Goal: Information Seeking & Learning: Check status

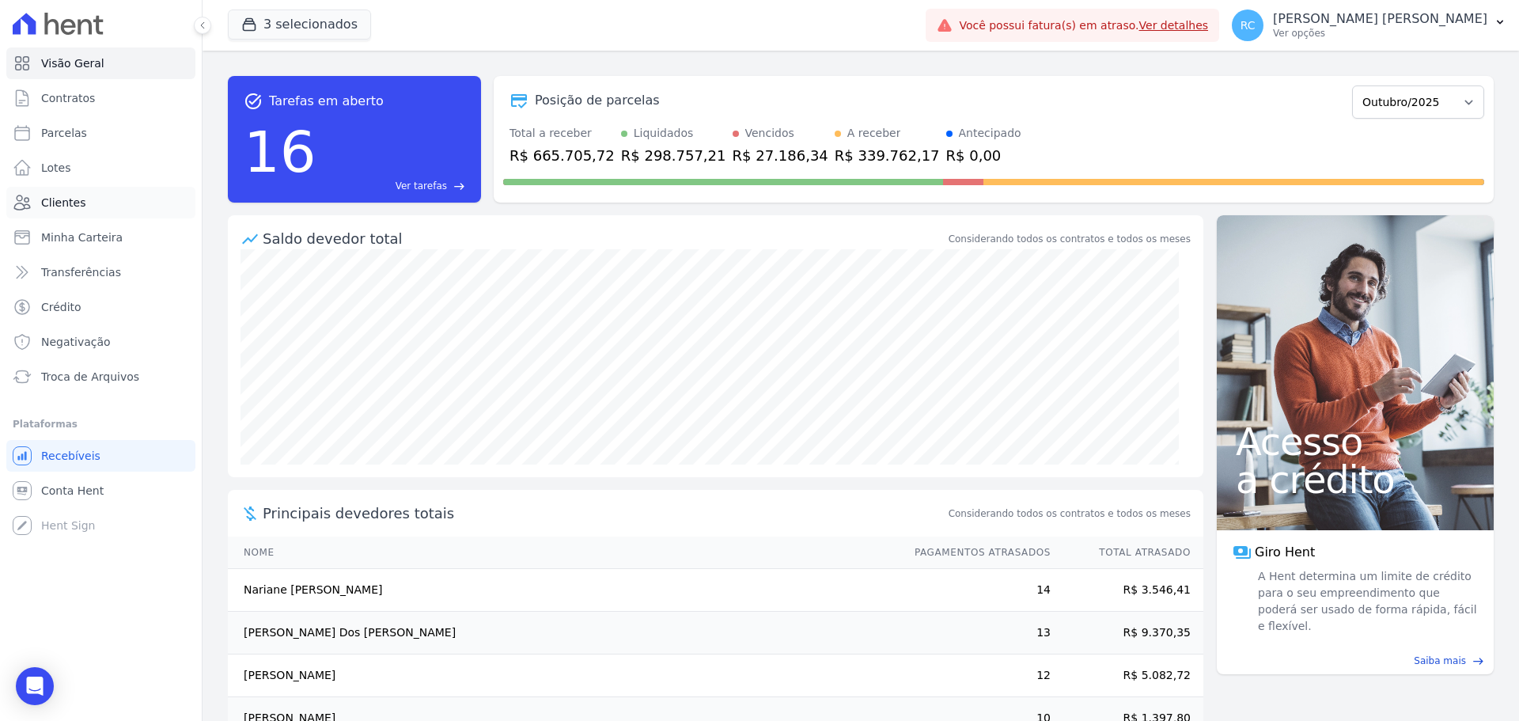
click at [82, 192] on link "Clientes" at bounding box center [100, 203] width 189 height 32
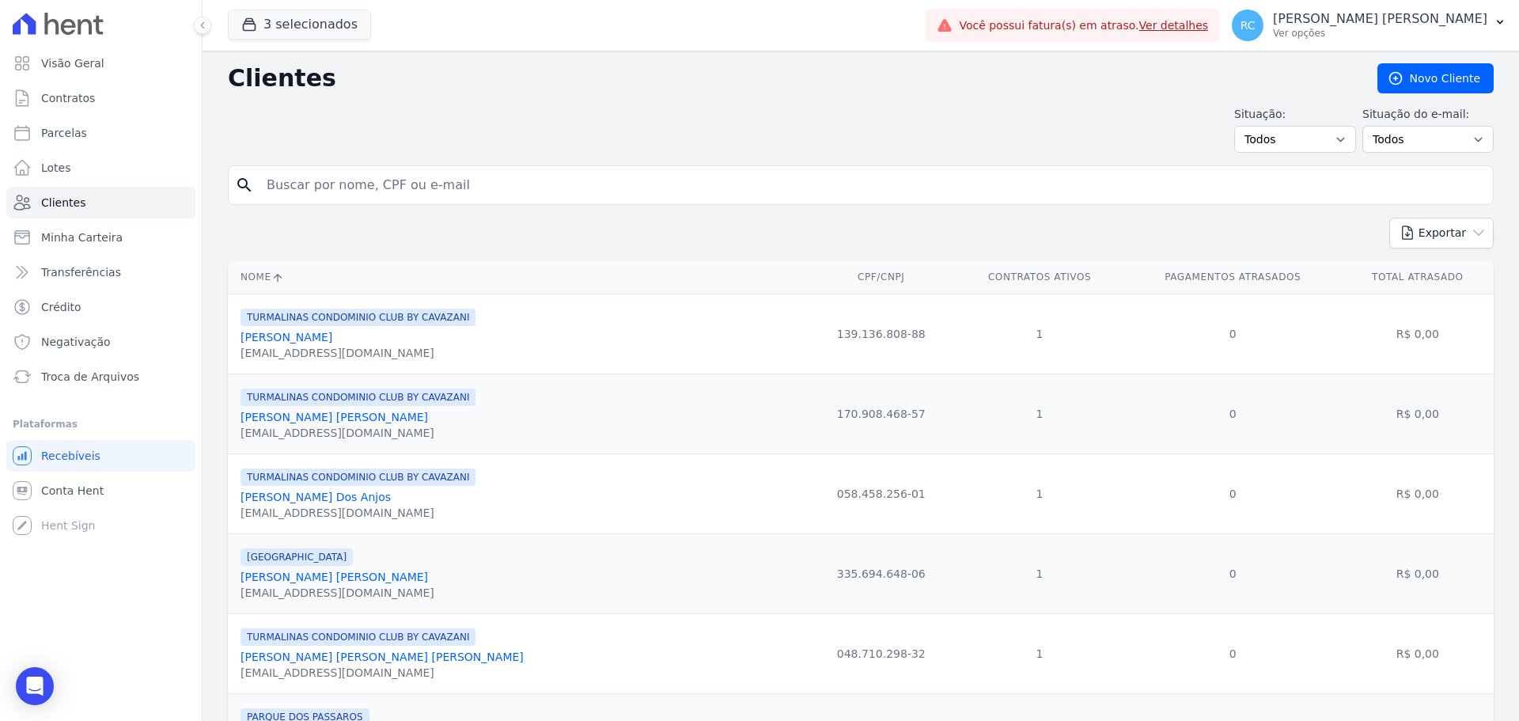
click at [345, 180] on input "search" at bounding box center [871, 185] width 1229 height 32
type input "thais maci"
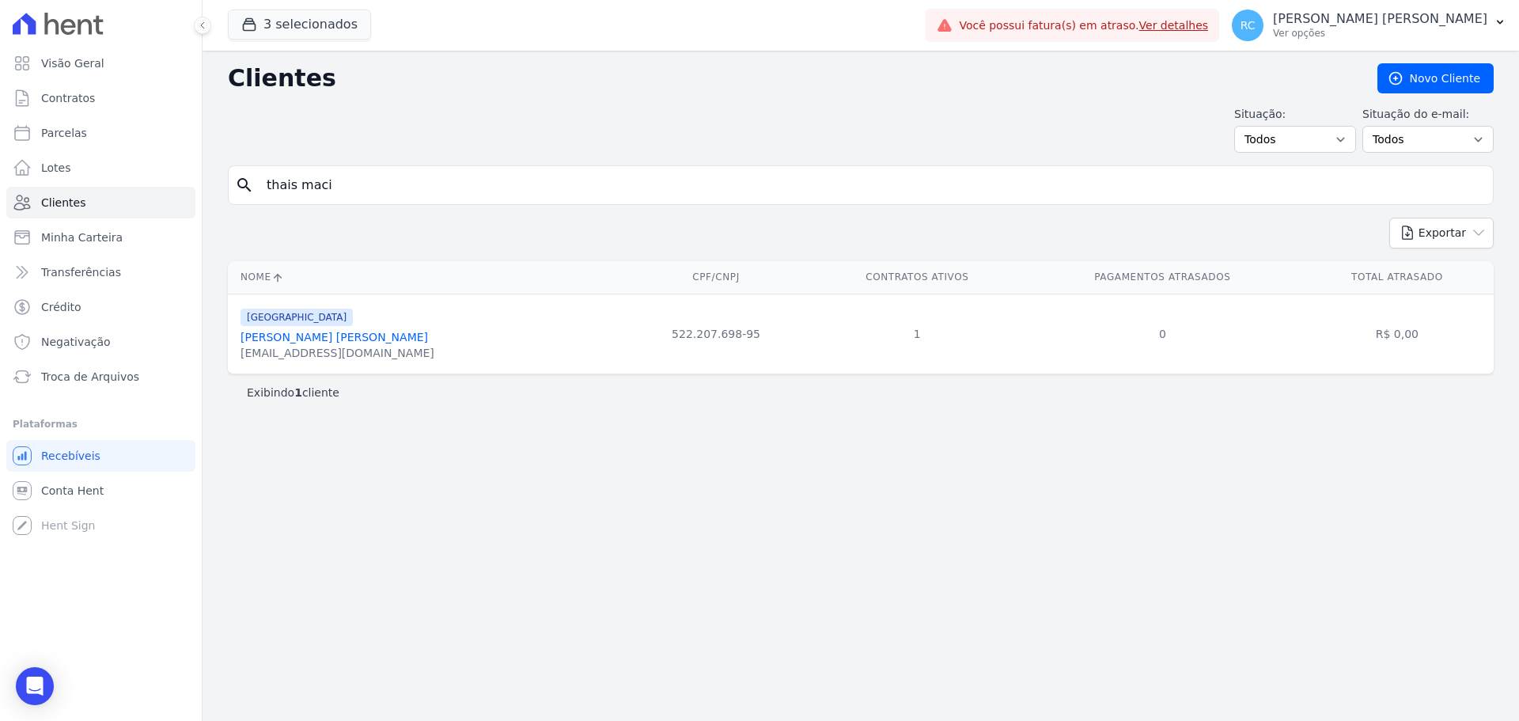
click at [325, 342] on link "[PERSON_NAME] [PERSON_NAME]" at bounding box center [335, 337] width 188 height 13
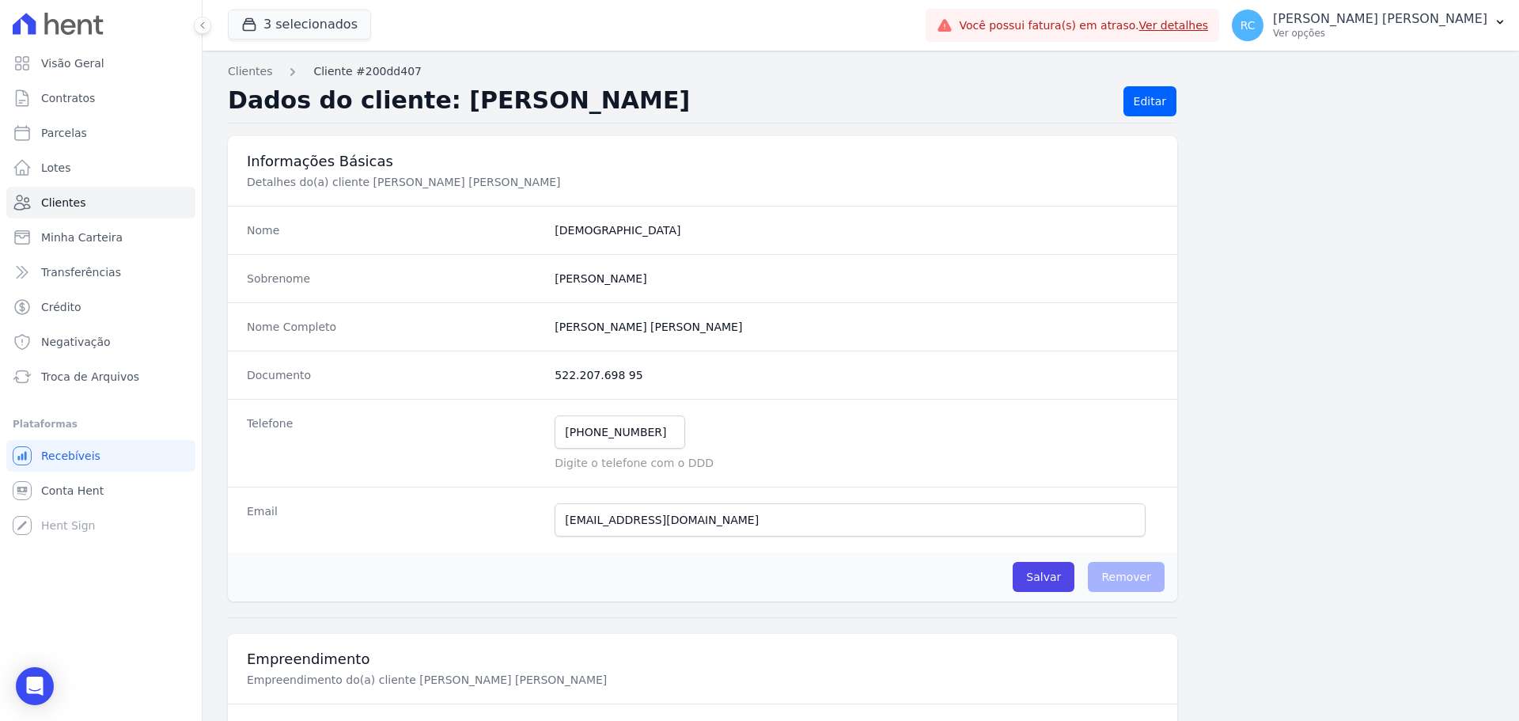
click at [341, 67] on link "Cliente #200dd407" at bounding box center [367, 71] width 108 height 17
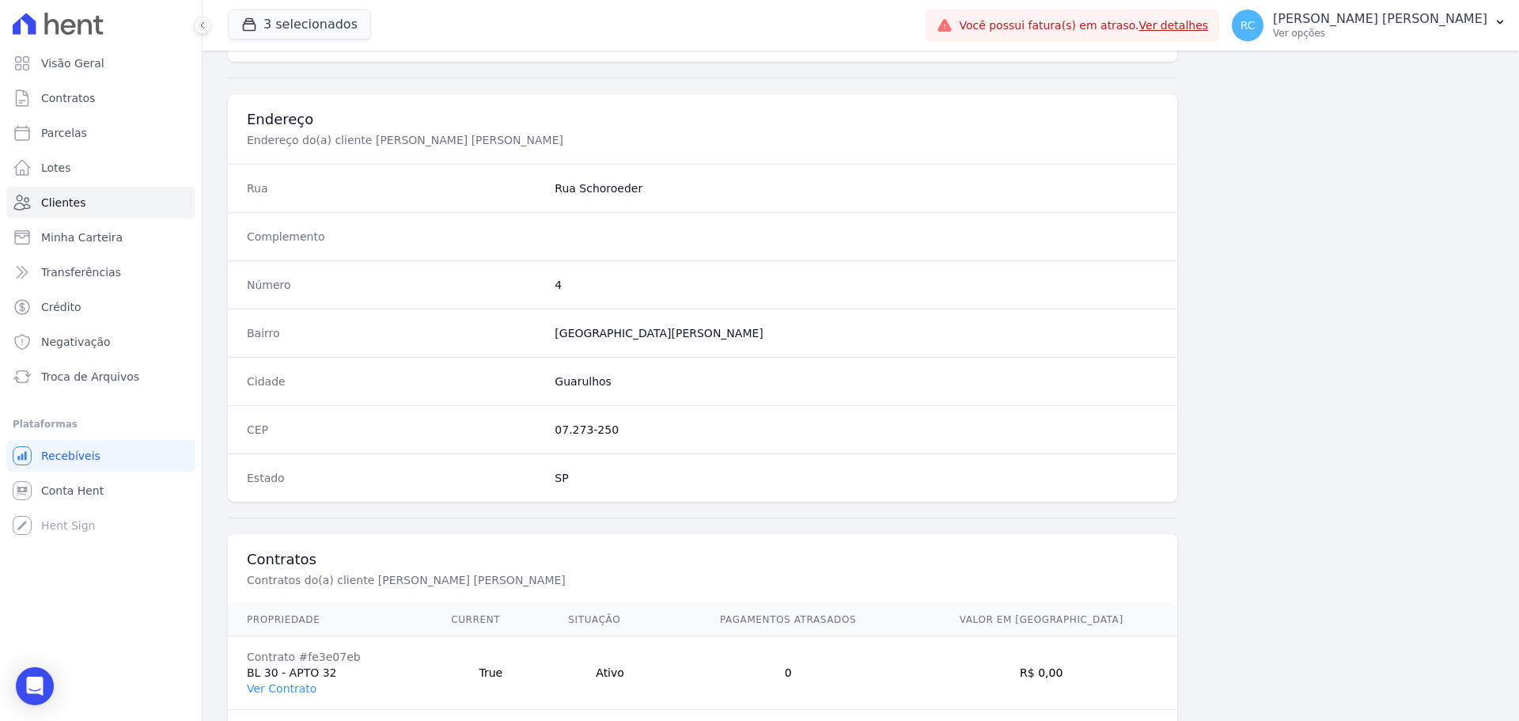
scroll to position [760, 0]
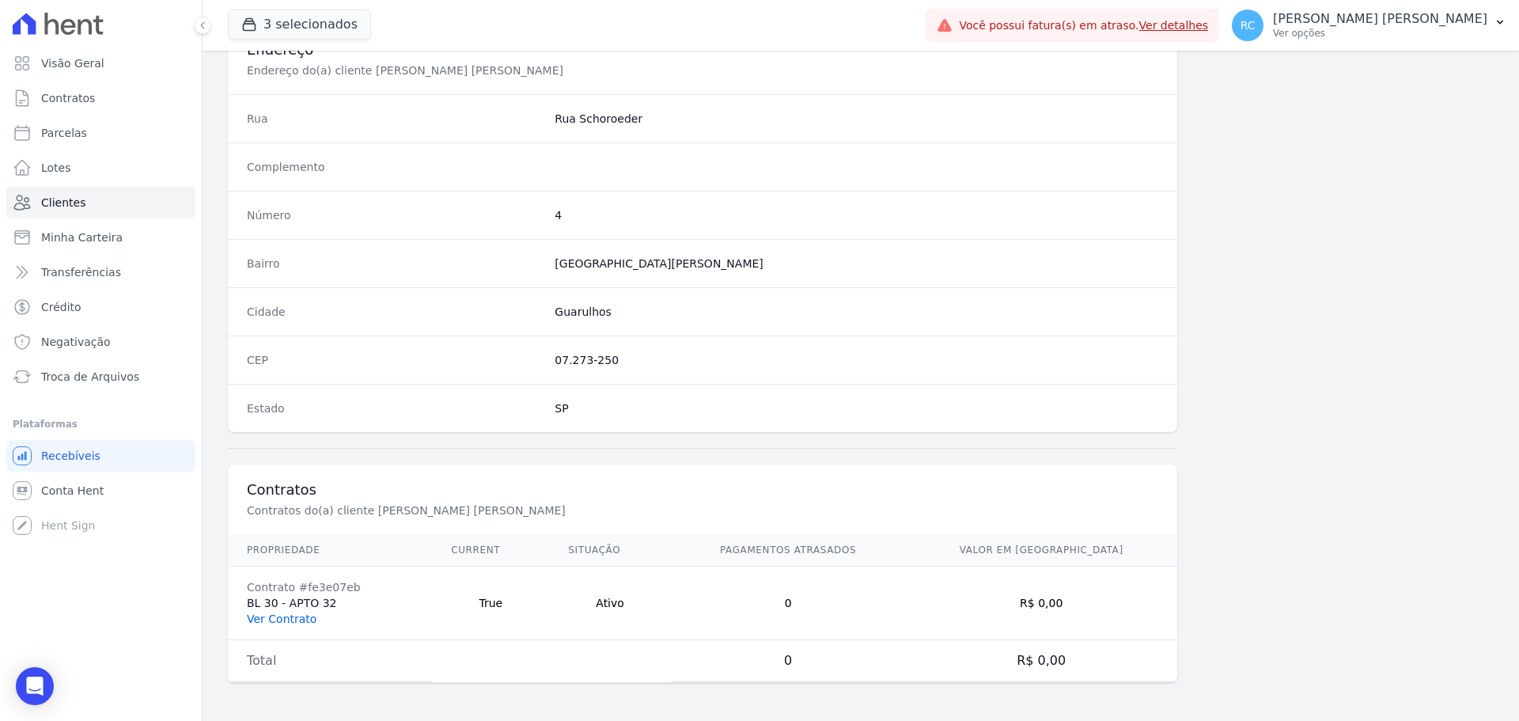
click at [260, 622] on link "Ver Contrato" at bounding box center [282, 618] width 70 height 13
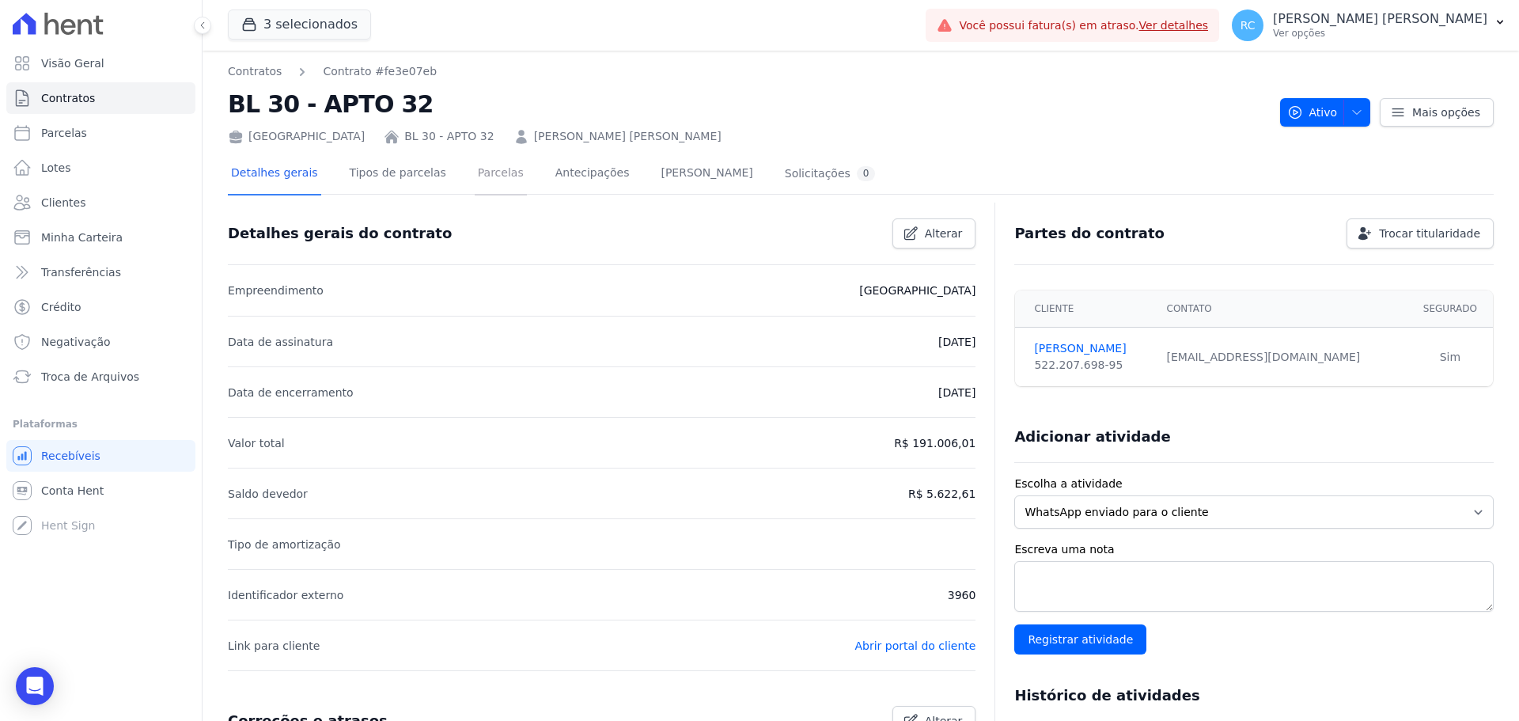
click at [479, 174] on link "Parcelas" at bounding box center [501, 174] width 52 height 42
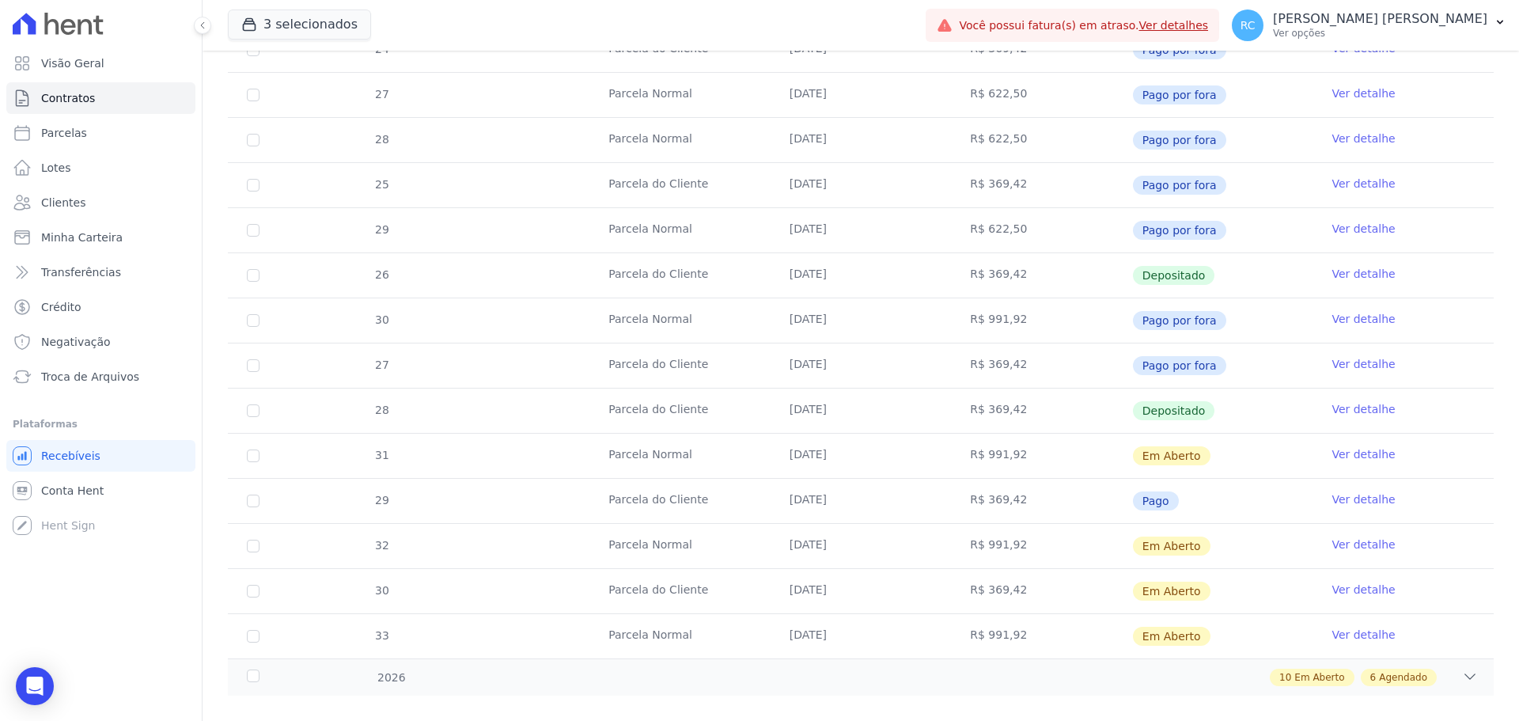
scroll to position [854, 0]
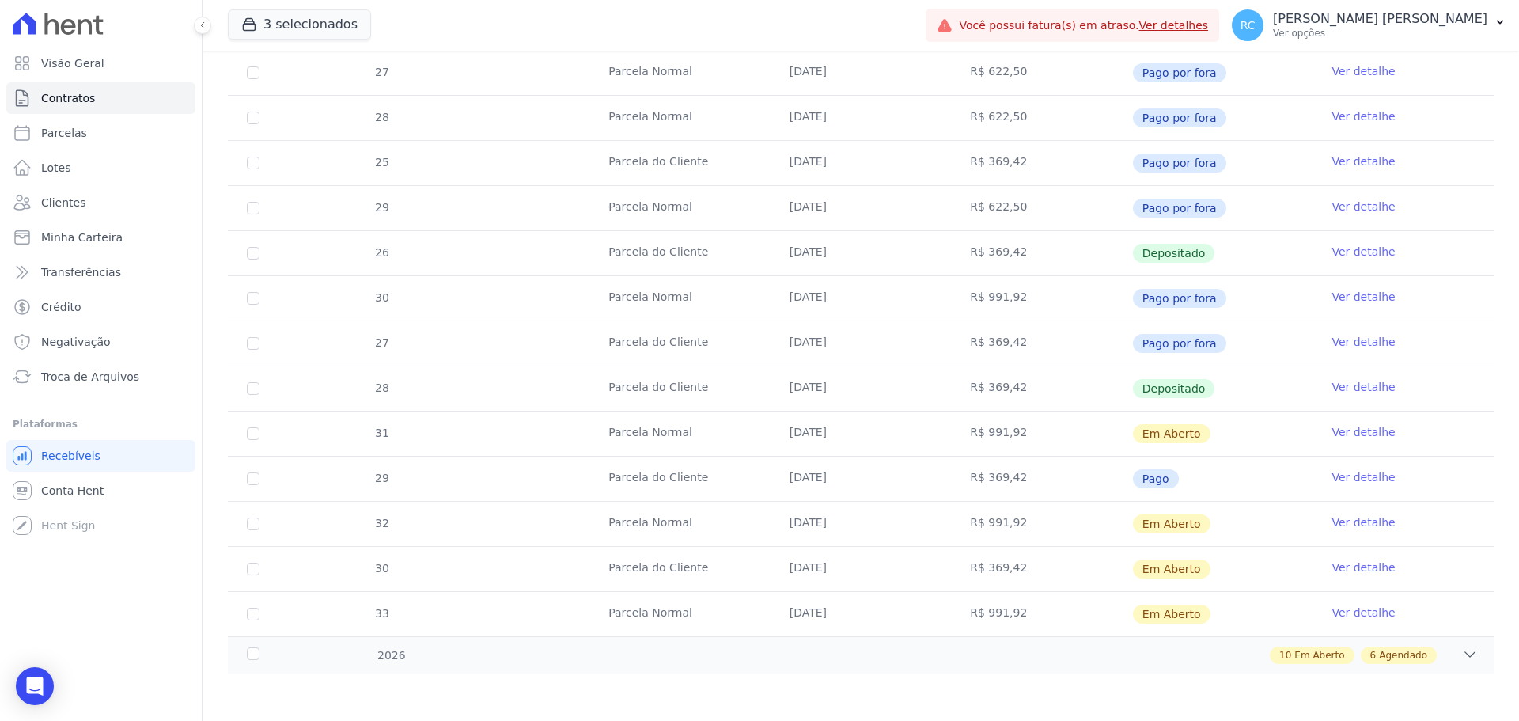
click at [1339, 428] on link "Ver detalhe" at bounding box center [1363, 432] width 63 height 16
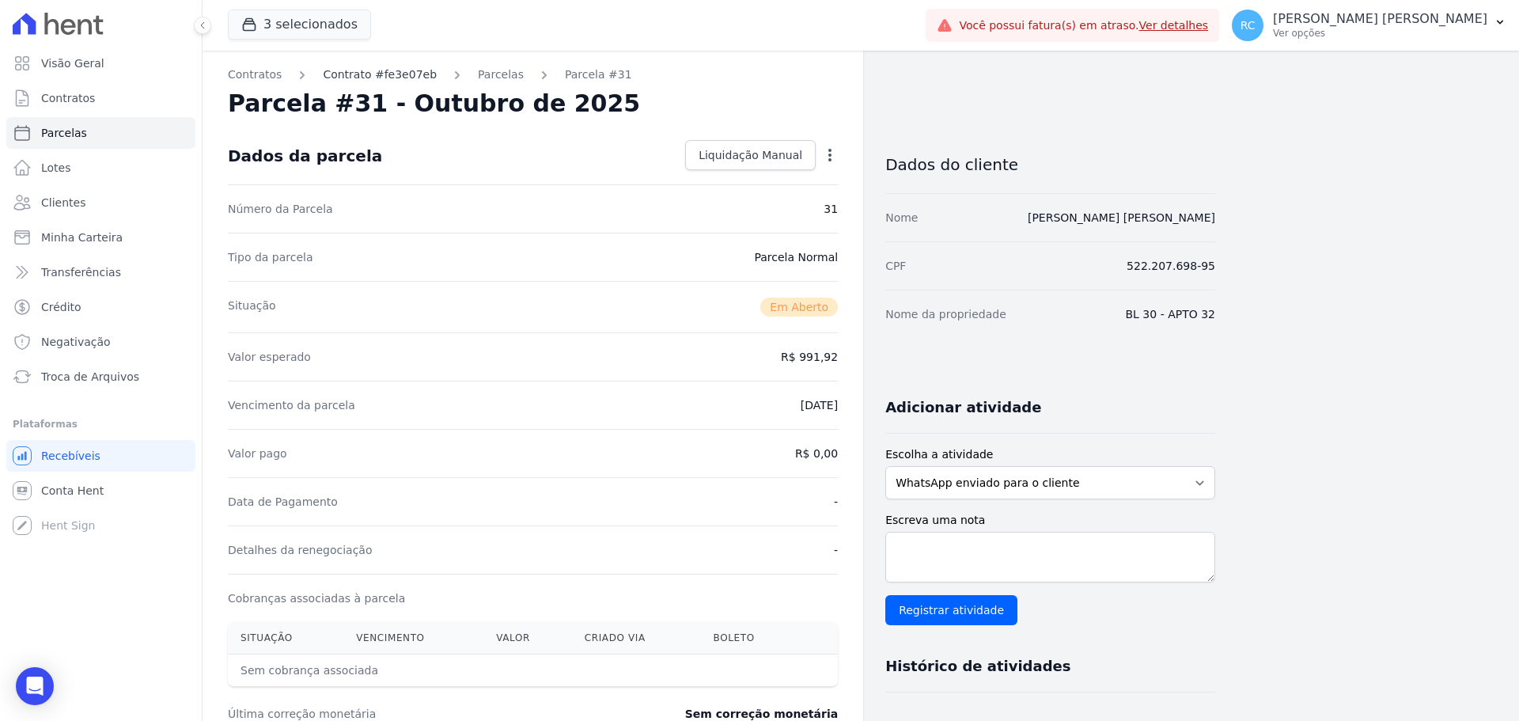
click at [407, 73] on link "Contrato #fe3e07eb" at bounding box center [380, 74] width 114 height 17
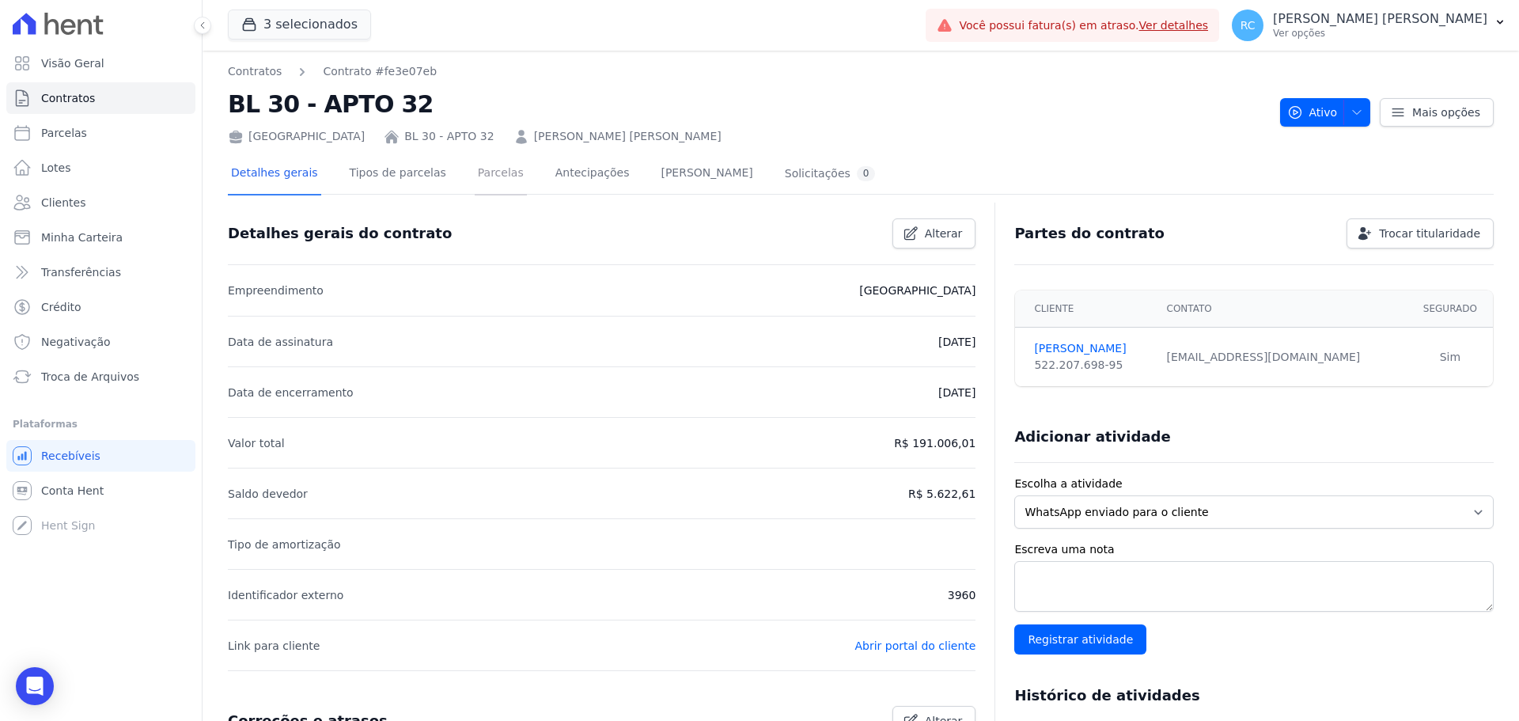
click at [482, 176] on link "Parcelas" at bounding box center [501, 174] width 52 height 42
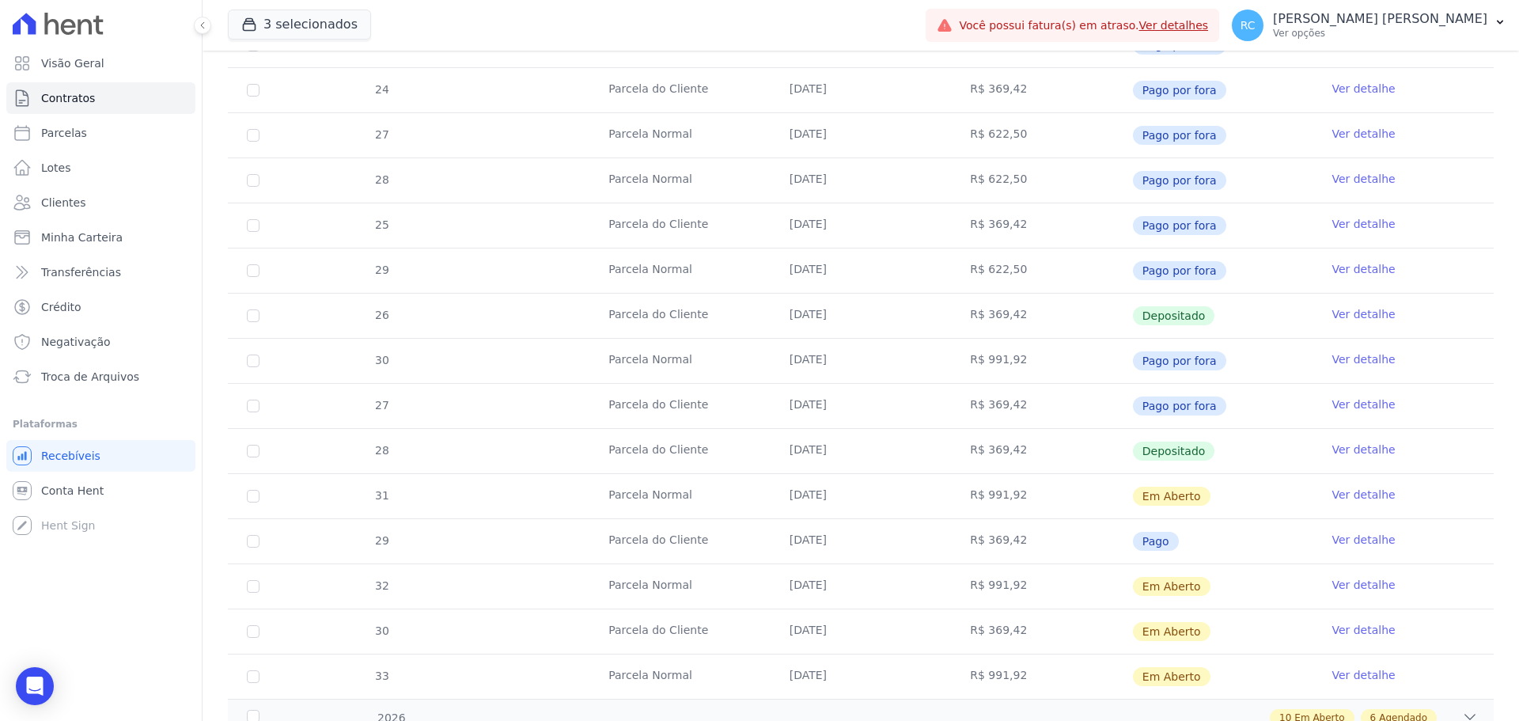
scroll to position [854, 0]
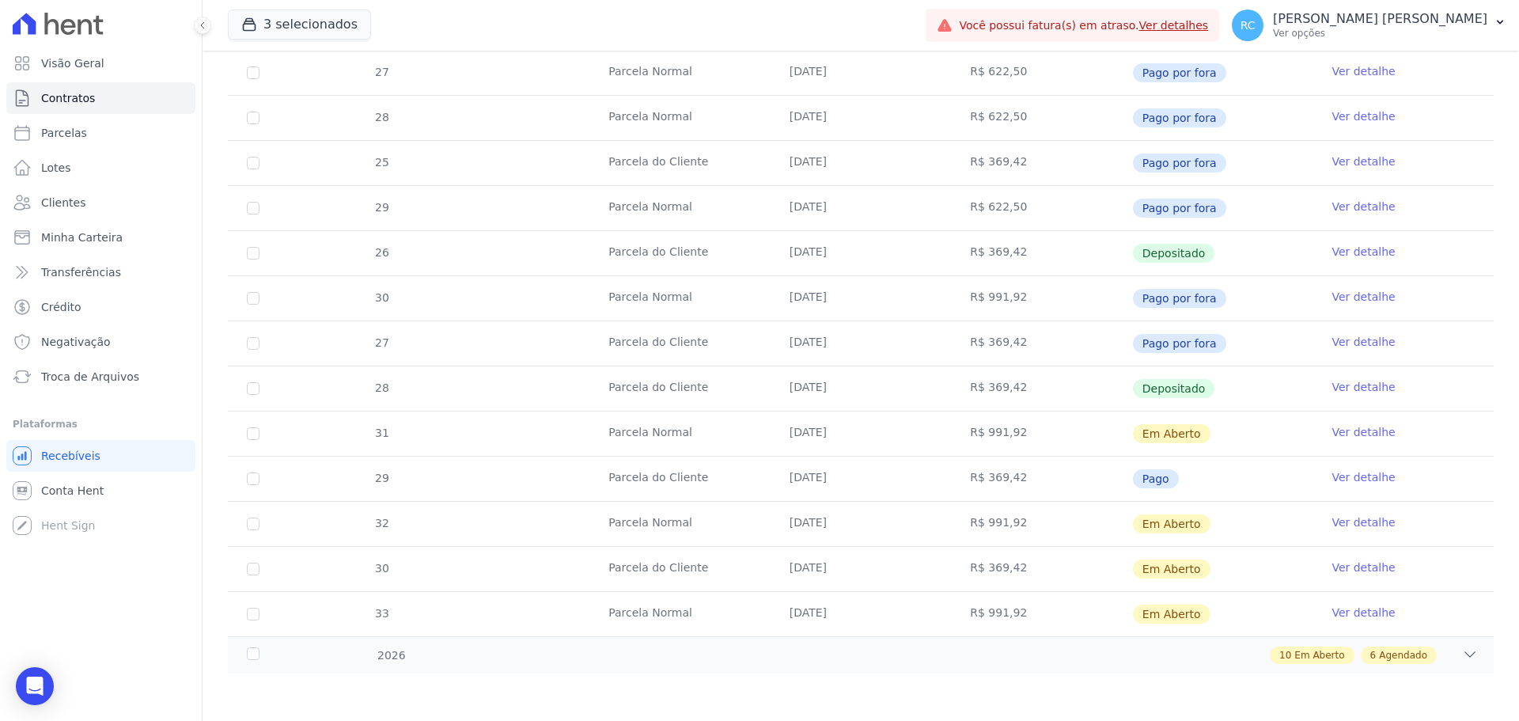
drag, startPoint x: 791, startPoint y: 385, endPoint x: 1187, endPoint y: 378, distance: 395.7
click at [1187, 378] on tr "28 [GEOGRAPHIC_DATA] [DATE] R$ 369,42 Depositado Ver detalhe" at bounding box center [861, 388] width 1266 height 45
click at [1351, 383] on link "Ver detalhe" at bounding box center [1363, 387] width 63 height 16
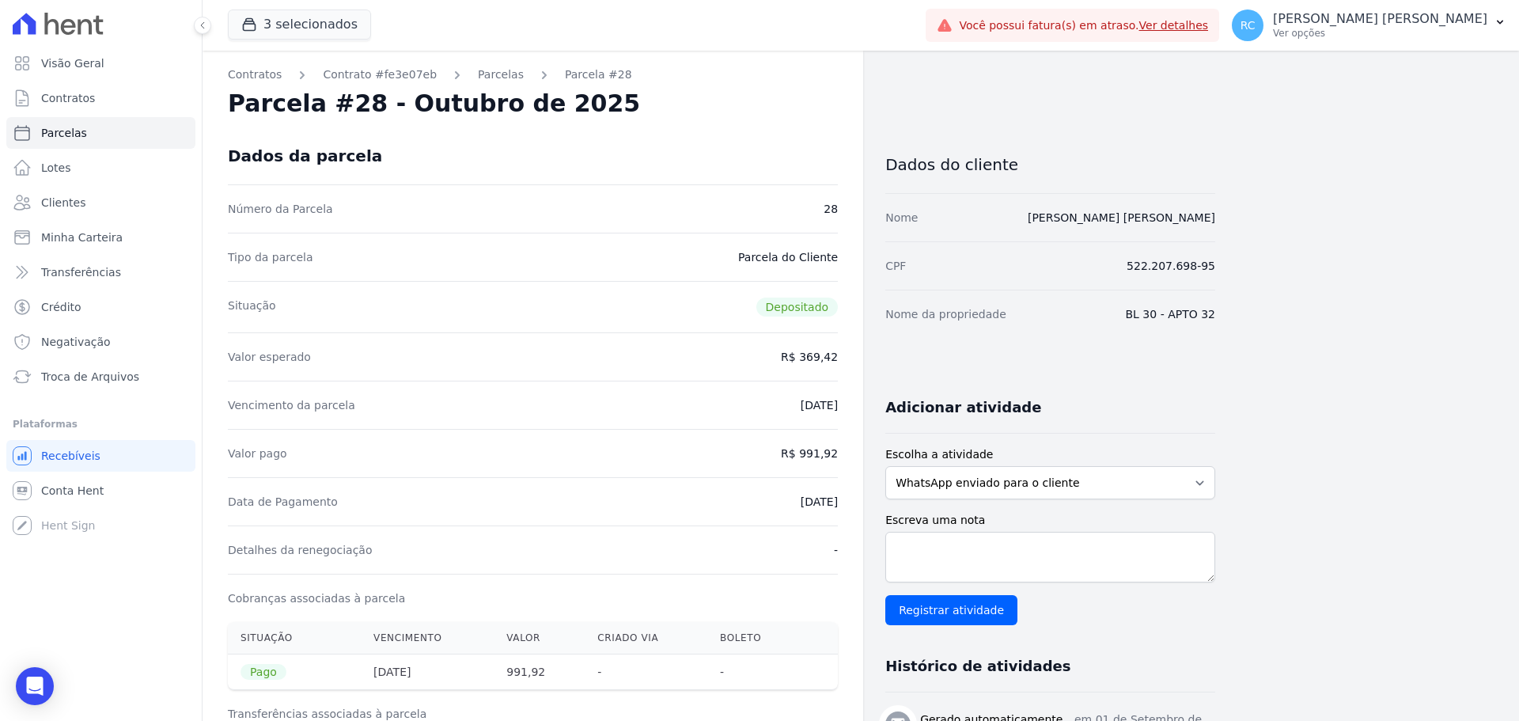
click at [1299, 381] on div "Contratos Contrato #fe3e07eb [GEOGRAPHIC_DATA] Parcela #28 [GEOGRAPHIC_DATA] #2…" at bounding box center [848, 654] width 1291 height 1207
